Goal: Task Accomplishment & Management: Use online tool/utility

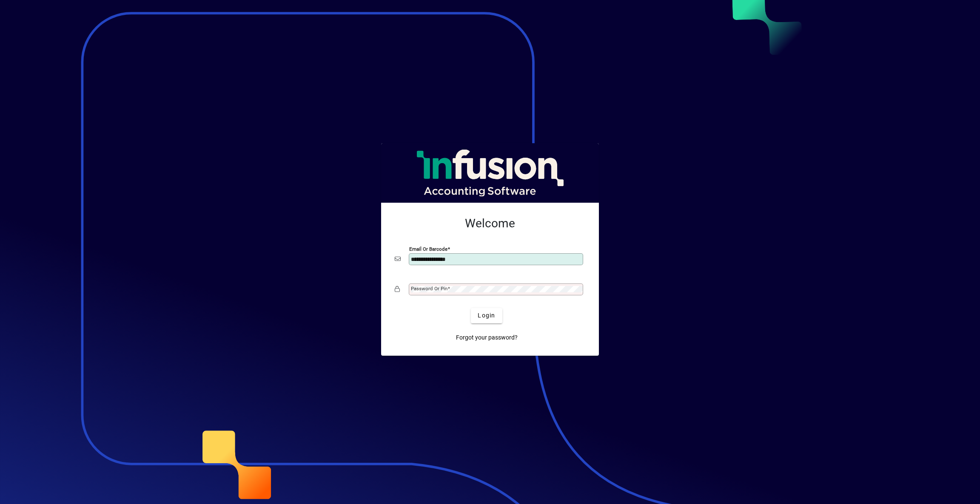
type input "**********"
click at [493, 318] on span "Login" at bounding box center [486, 315] width 17 height 9
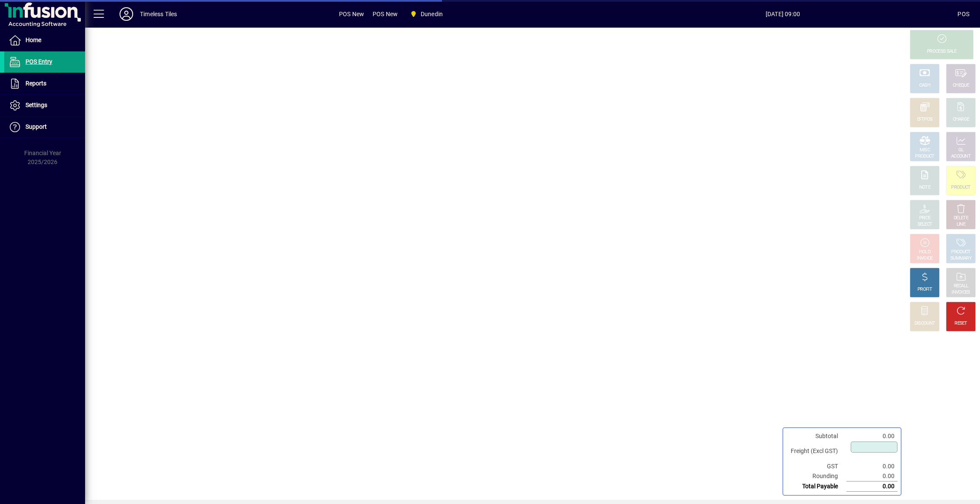
type input "****"
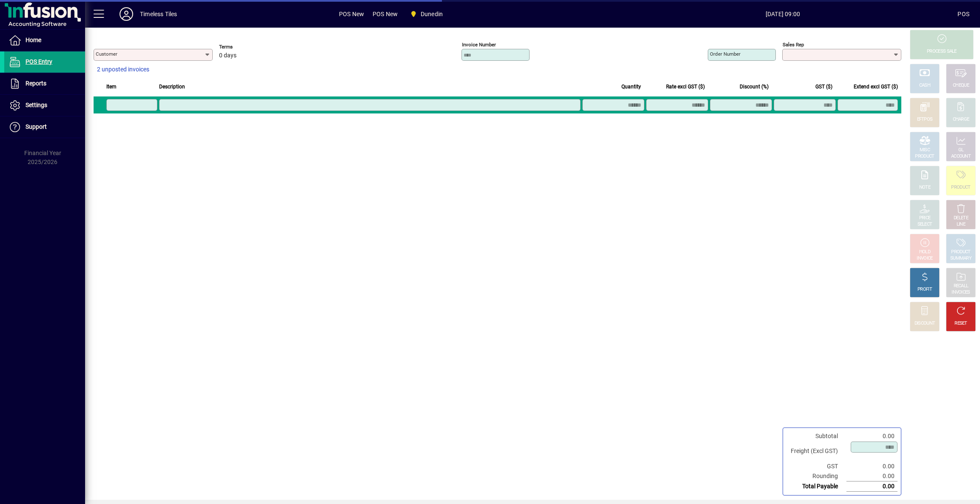
type input "**********"
